Goal: Task Accomplishment & Management: Use online tool/utility

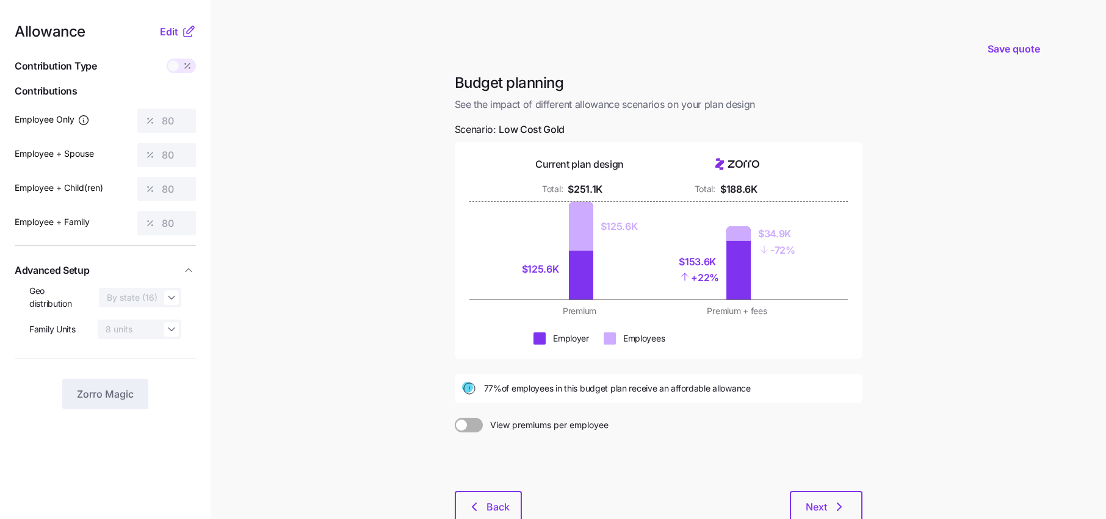
scroll to position [21, 0]
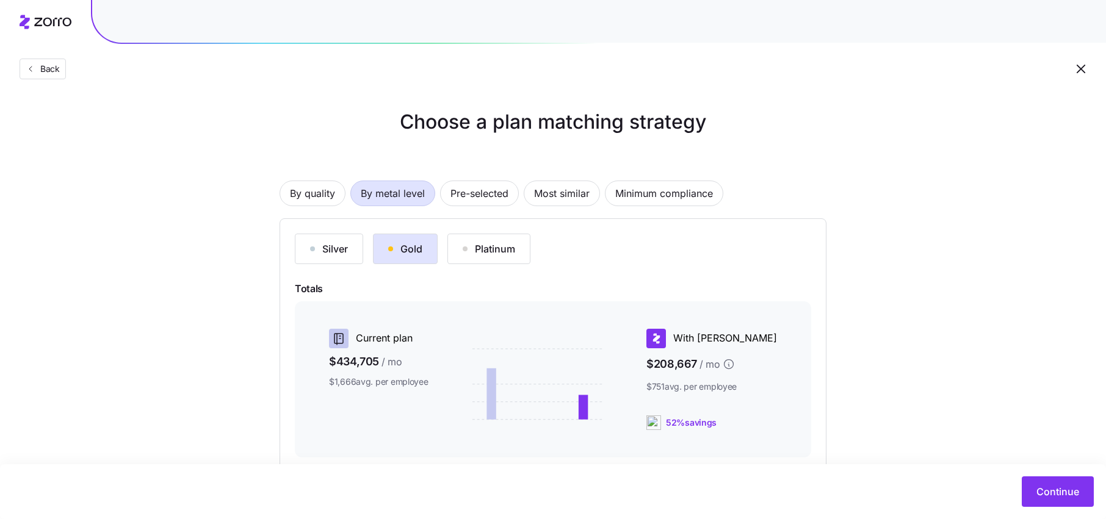
scroll to position [11, 0]
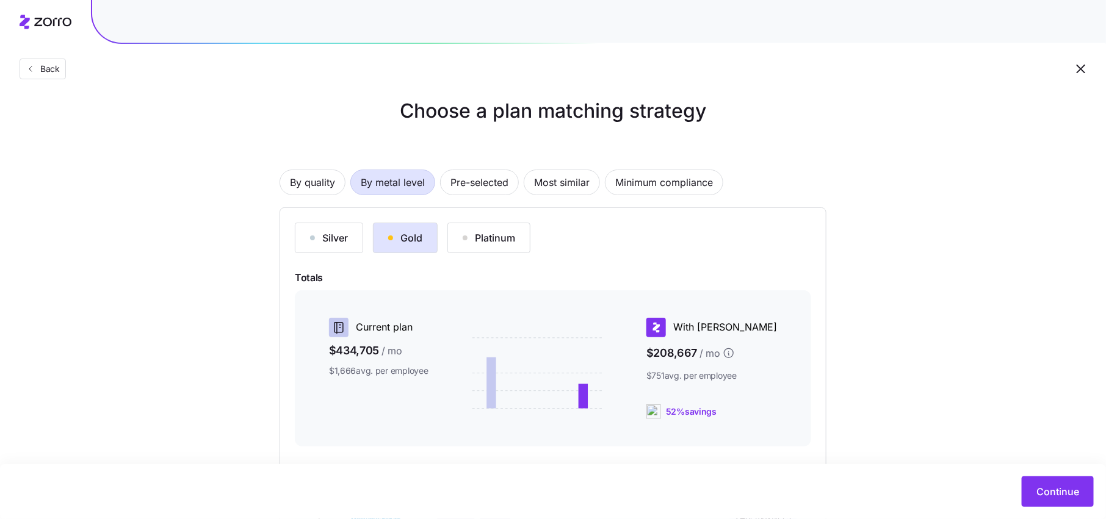
click at [49, 52] on div "Back" at bounding box center [553, 44] width 1106 height 89
click at [49, 62] on button "Back" at bounding box center [43, 69] width 46 height 21
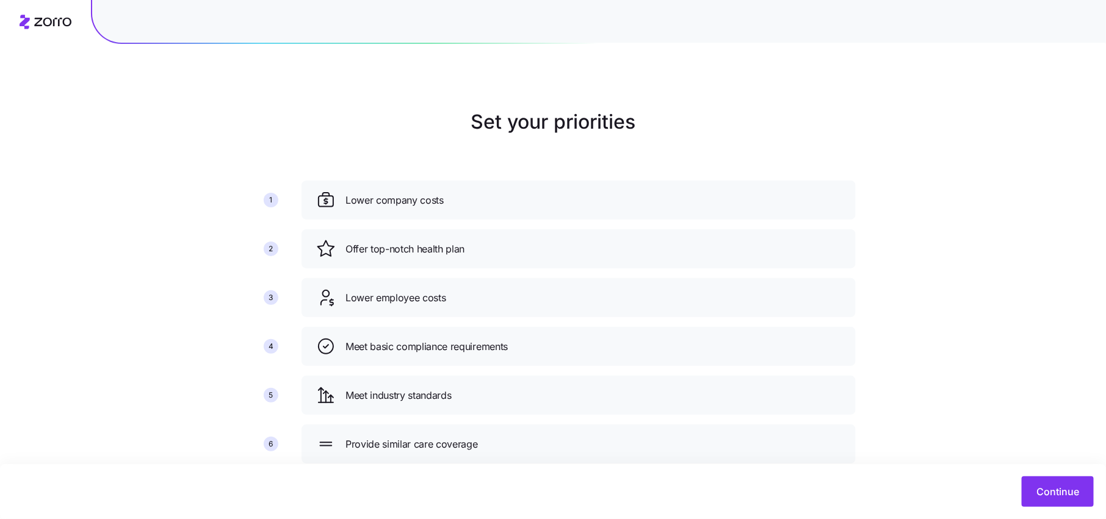
scroll to position [32, 0]
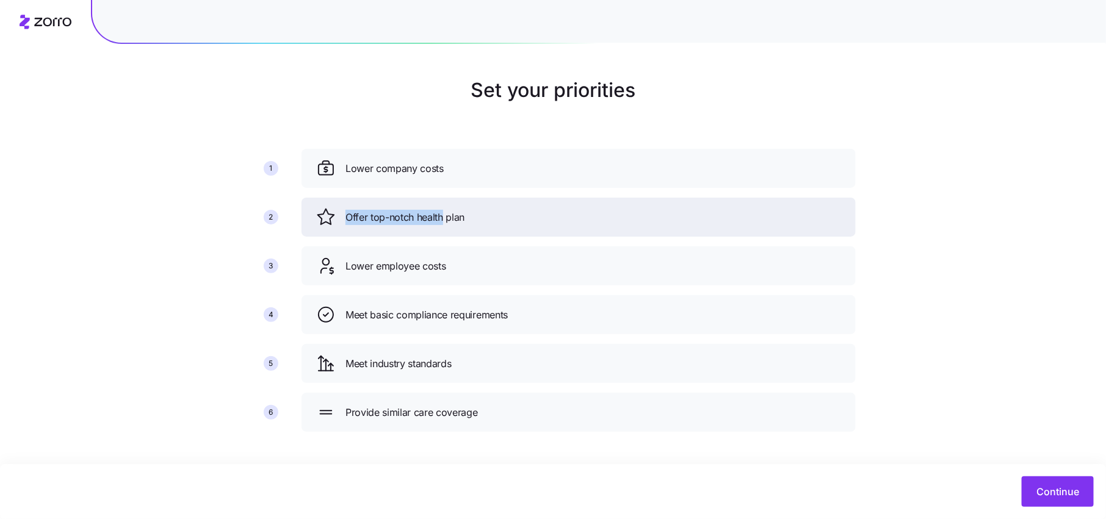
drag, startPoint x: 444, startPoint y: 187, endPoint x: 444, endPoint y: 219, distance: 31.7
click at [444, 219] on div "Lower company costs Offer top-notch health plan Lower employee costs Meet basic…" at bounding box center [579, 295] width 564 height 303
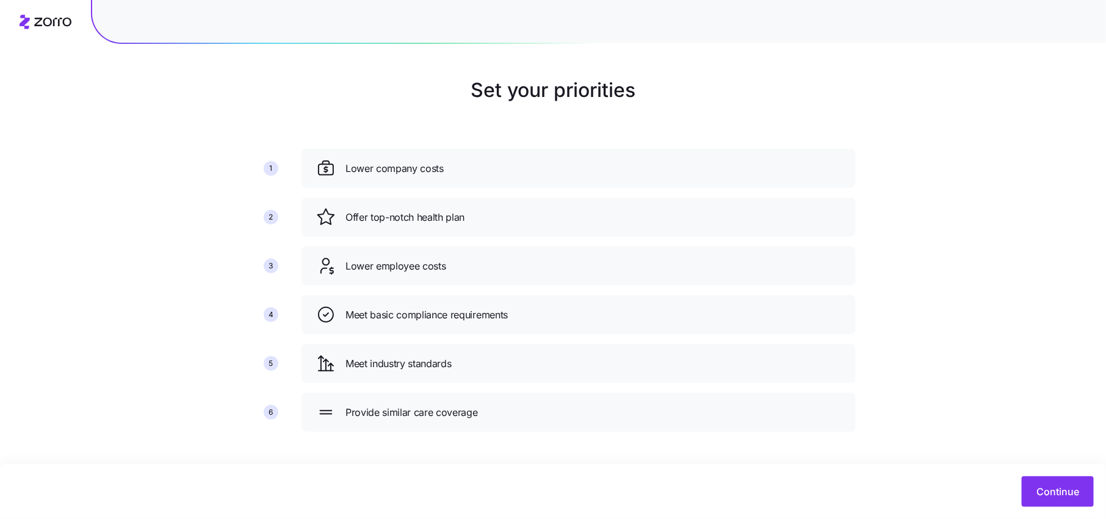
click at [696, 110] on div "1 2 3 4 5 6 Lower company costs Offer top-notch health plan Lower employee cost…" at bounding box center [552, 276] width 605 height 332
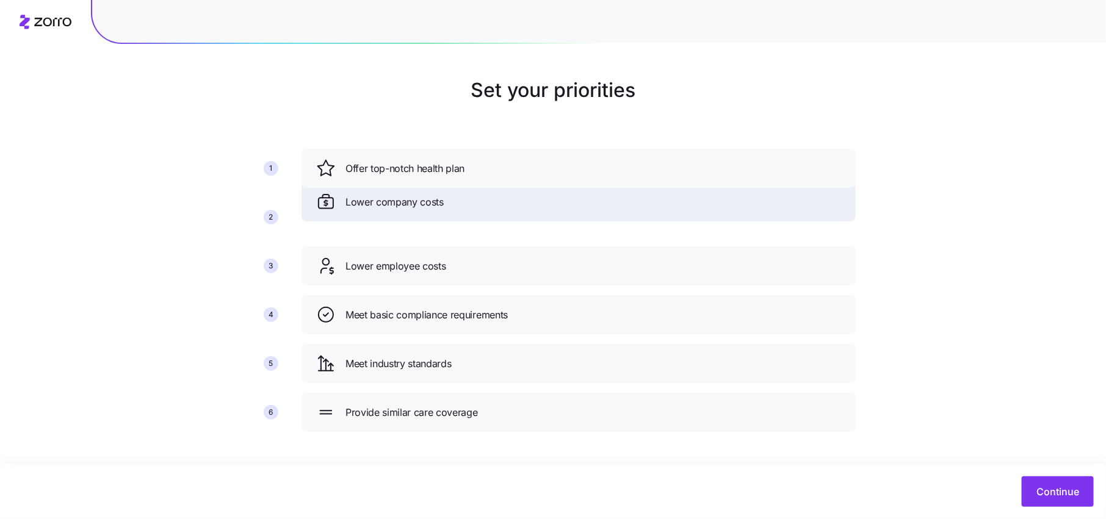
drag, startPoint x: 497, startPoint y: 174, endPoint x: 498, endPoint y: 207, distance: 33.0
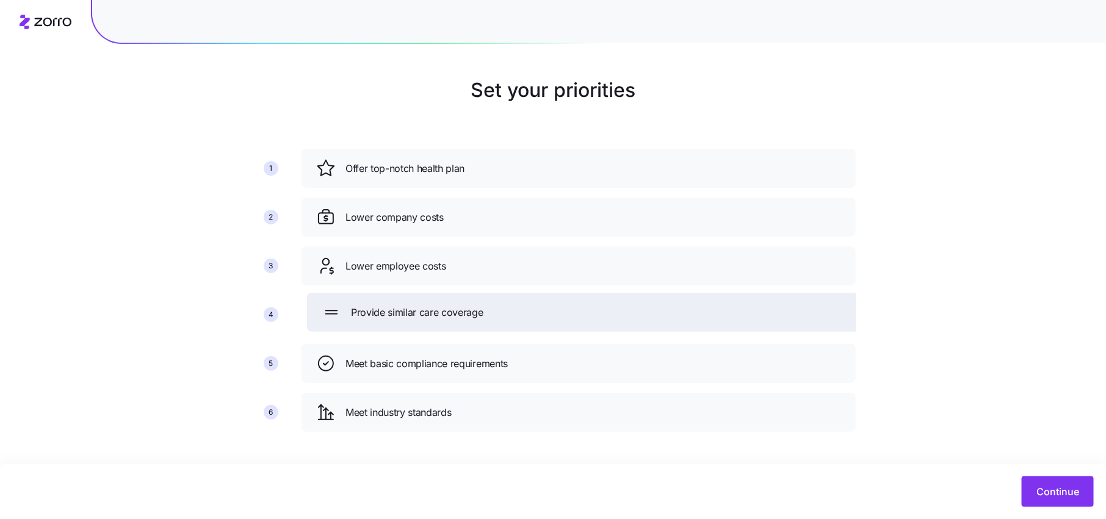
drag, startPoint x: 430, startPoint y: 417, endPoint x: 436, endPoint y: 320, distance: 97.2
click at [436, 320] on span "Provide similar care coverage" at bounding box center [417, 312] width 132 height 15
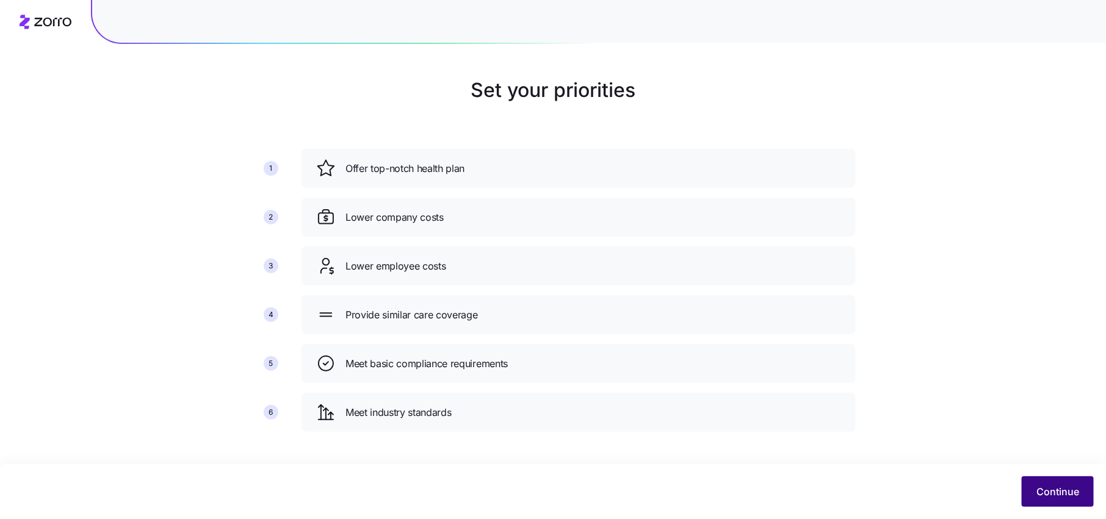
click at [1041, 487] on span "Continue" at bounding box center [1057, 491] width 43 height 15
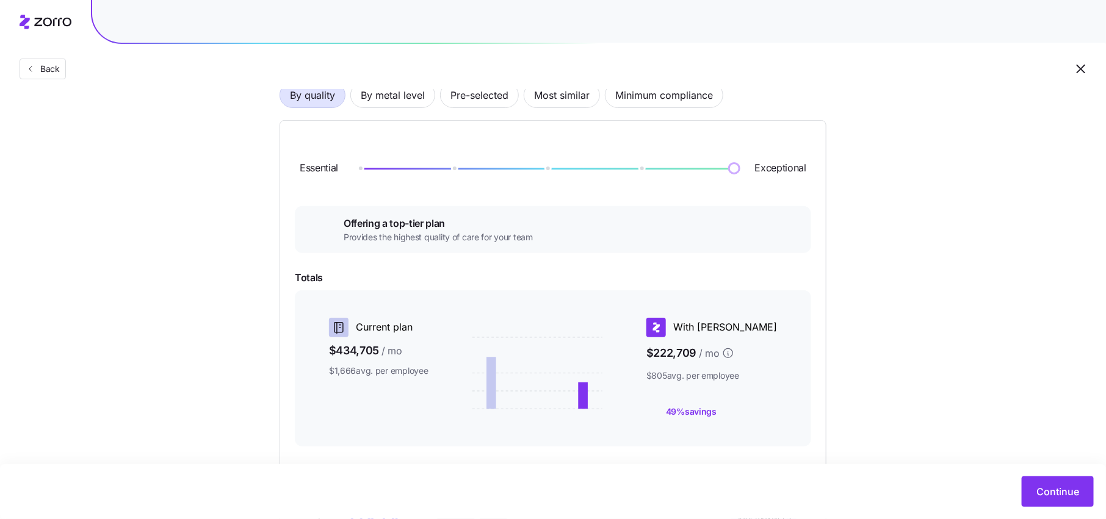
scroll to position [93, 0]
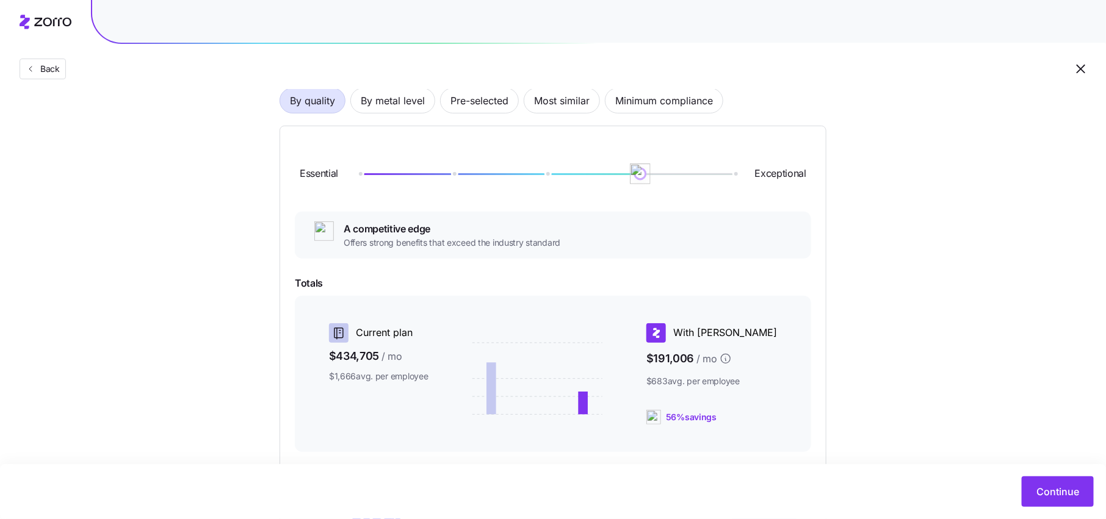
drag, startPoint x: 736, startPoint y: 173, endPoint x: 647, endPoint y: 178, distance: 88.6
click at [646, 178] on img at bounding box center [640, 174] width 21 height 21
drag, startPoint x: 635, startPoint y: 175, endPoint x: 574, endPoint y: 175, distance: 61.6
click at [574, 175] on div at bounding box center [546, 173] width 375 height 7
drag, startPoint x: 545, startPoint y: 179, endPoint x: 481, endPoint y: 179, distance: 64.7
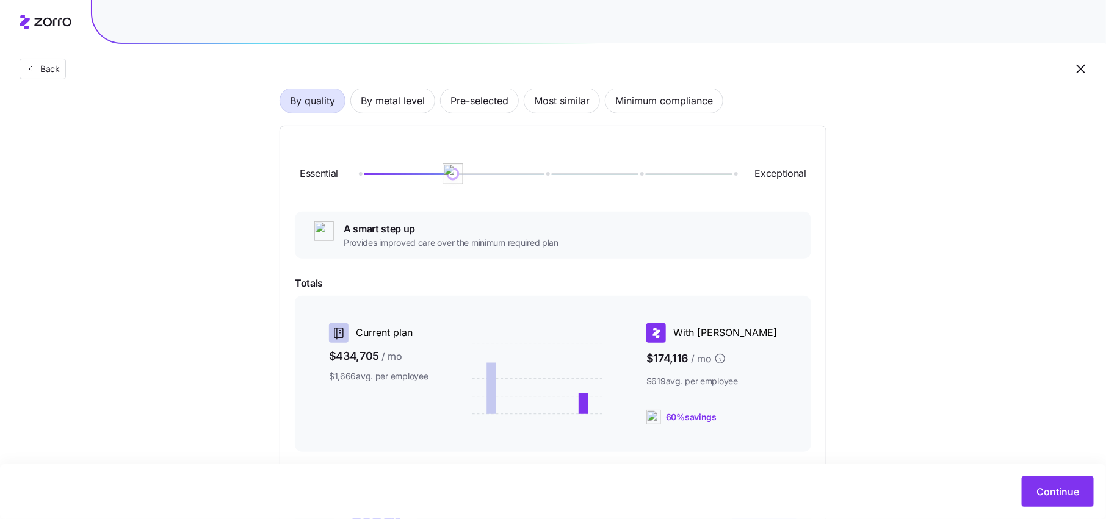
click at [481, 179] on div "Essential Exceptional" at bounding box center [553, 174] width 516 height 66
drag, startPoint x: 454, startPoint y: 176, endPoint x: 748, endPoint y: 176, distance: 294.1
click at [748, 176] on div "Essential Exceptional" at bounding box center [553, 174] width 516 height 66
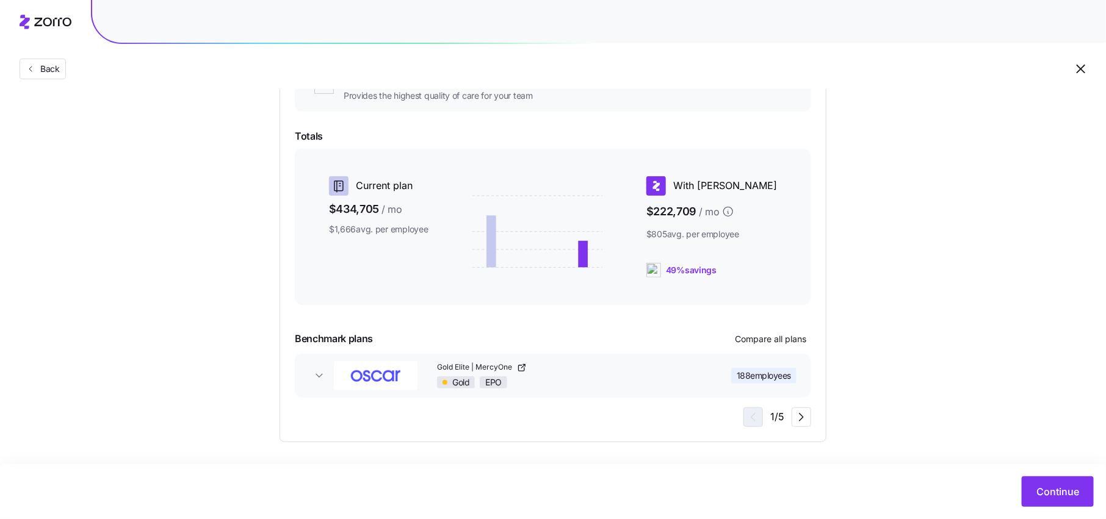
click at [683, 387] on div "Gold EPO" at bounding box center [570, 382] width 266 height 12
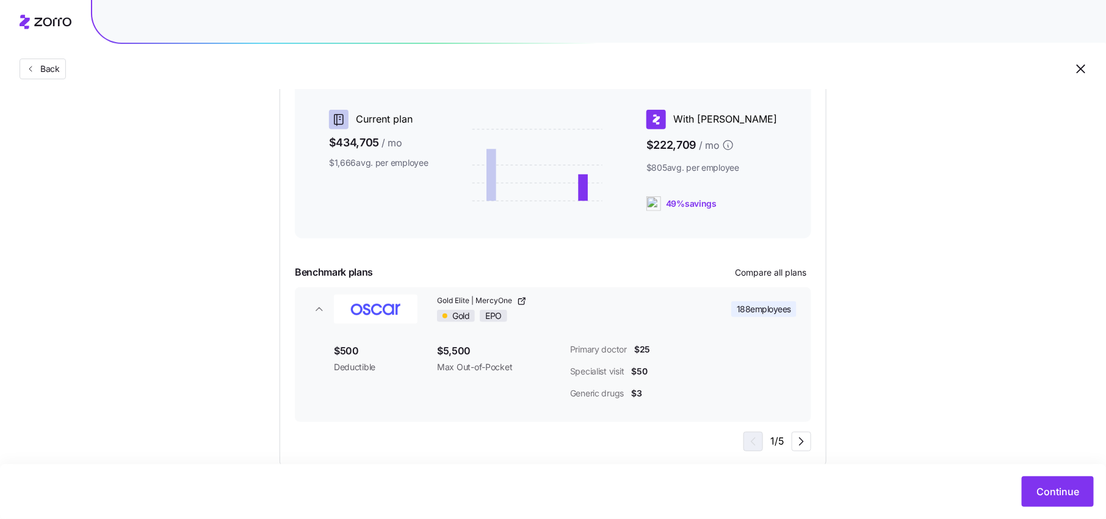
scroll to position [327, 0]
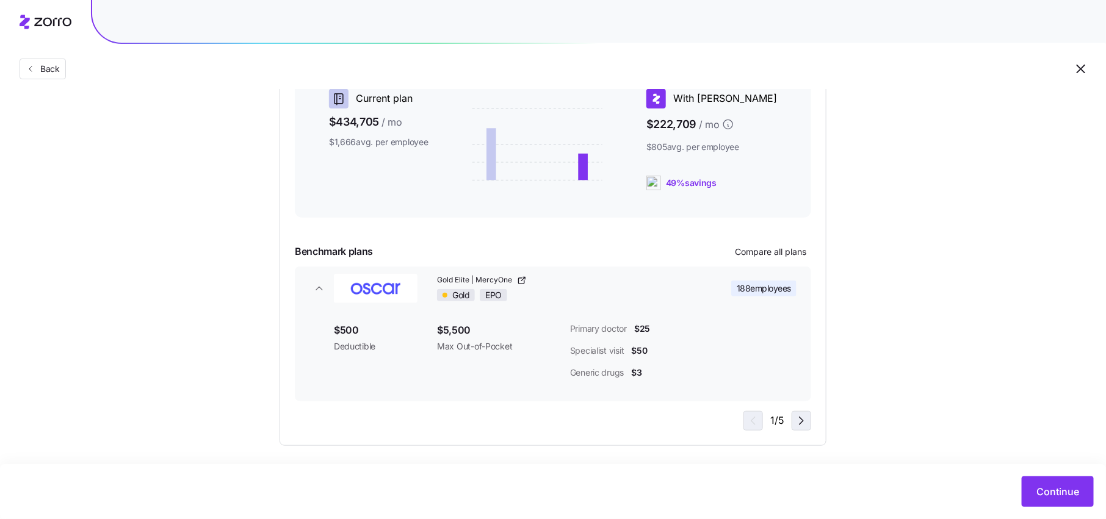
click at [800, 429] on span "button" at bounding box center [801, 421] width 18 height 18
click at [800, 423] on icon "button" at bounding box center [801, 421] width 15 height 15
click at [800, 420] on icon "button" at bounding box center [801, 421] width 15 height 15
click at [456, 283] on span "Gold Elite" at bounding box center [453, 280] width 35 height 10
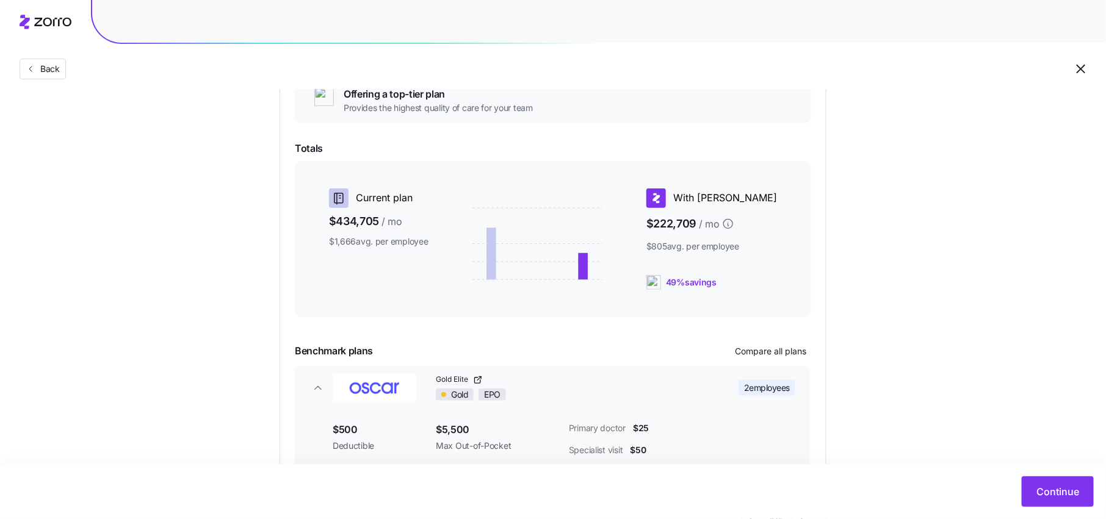
scroll to position [209, 0]
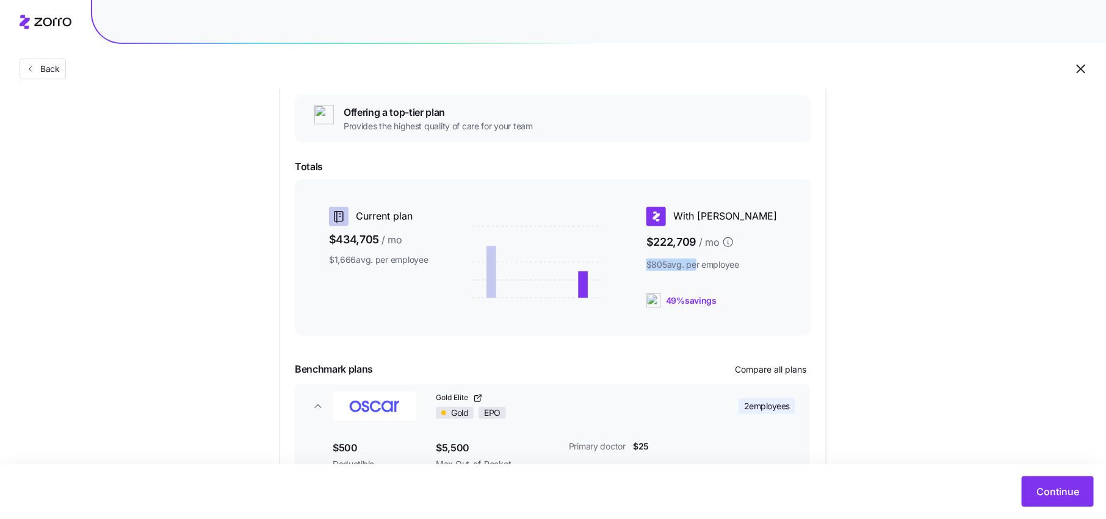
drag, startPoint x: 680, startPoint y: 260, endPoint x: 736, endPoint y: 260, distance: 56.1
click at [736, 260] on div "With Zorro $222,709 / mo $805 avg. per employee 49% savings" at bounding box center [718, 257] width 155 height 111
click at [843, 282] on div "Choose a plan matching strategy By quality By metal level Pre-selected Most sim…" at bounding box center [552, 231] width 605 height 666
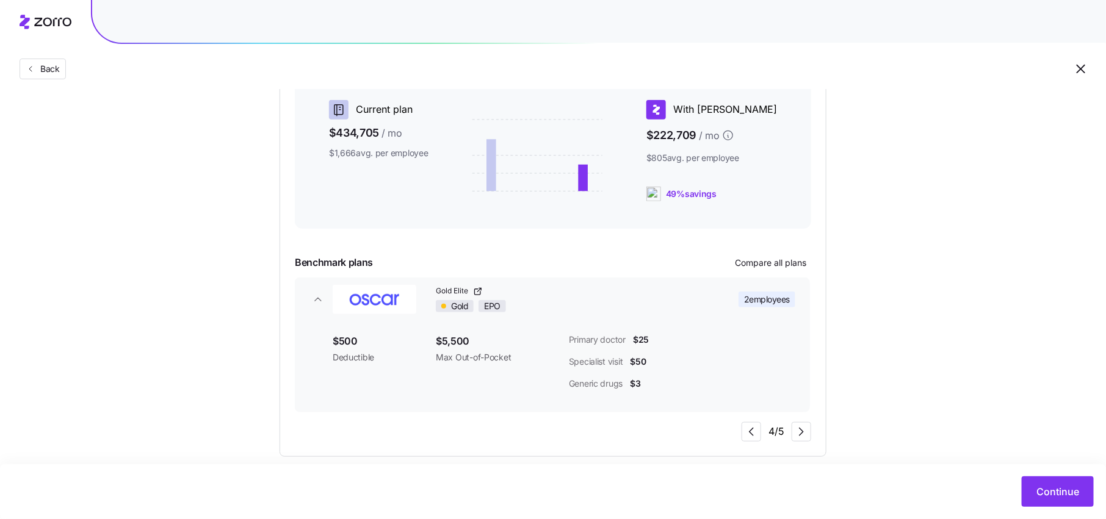
scroll to position [331, 0]
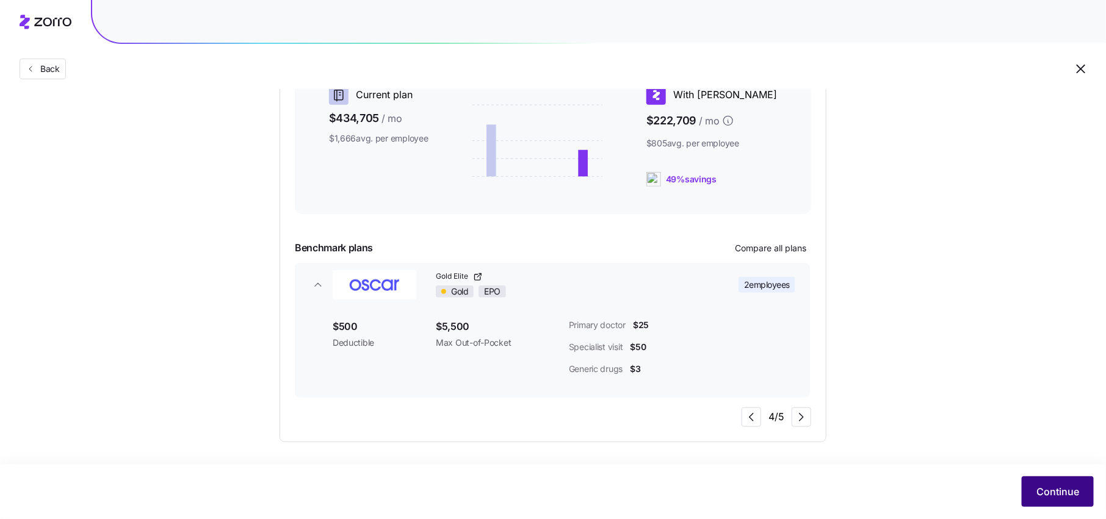
click at [1063, 500] on button "Continue" at bounding box center [1057, 492] width 72 height 31
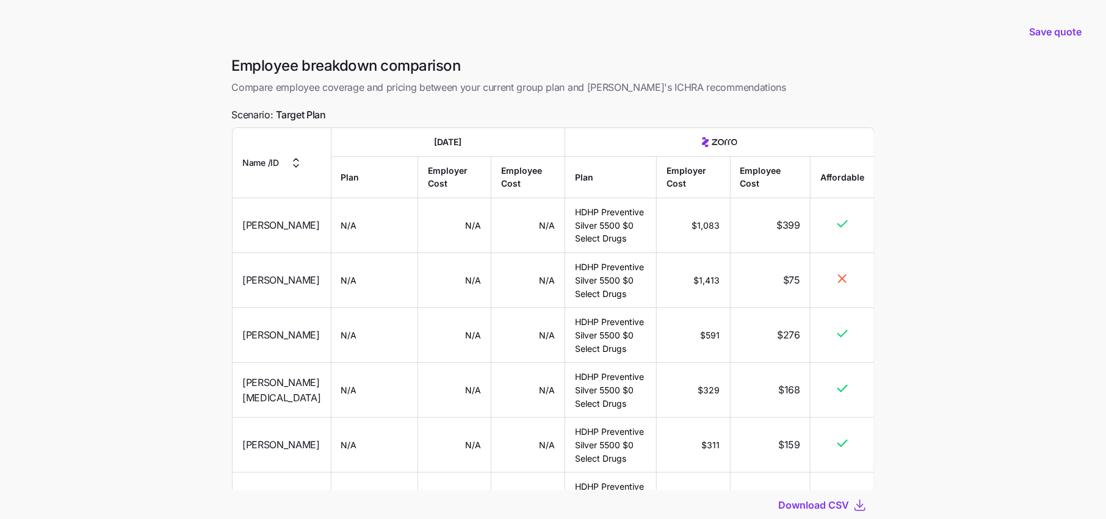
scroll to position [670, 0]
